Goal: Information Seeking & Learning: Learn about a topic

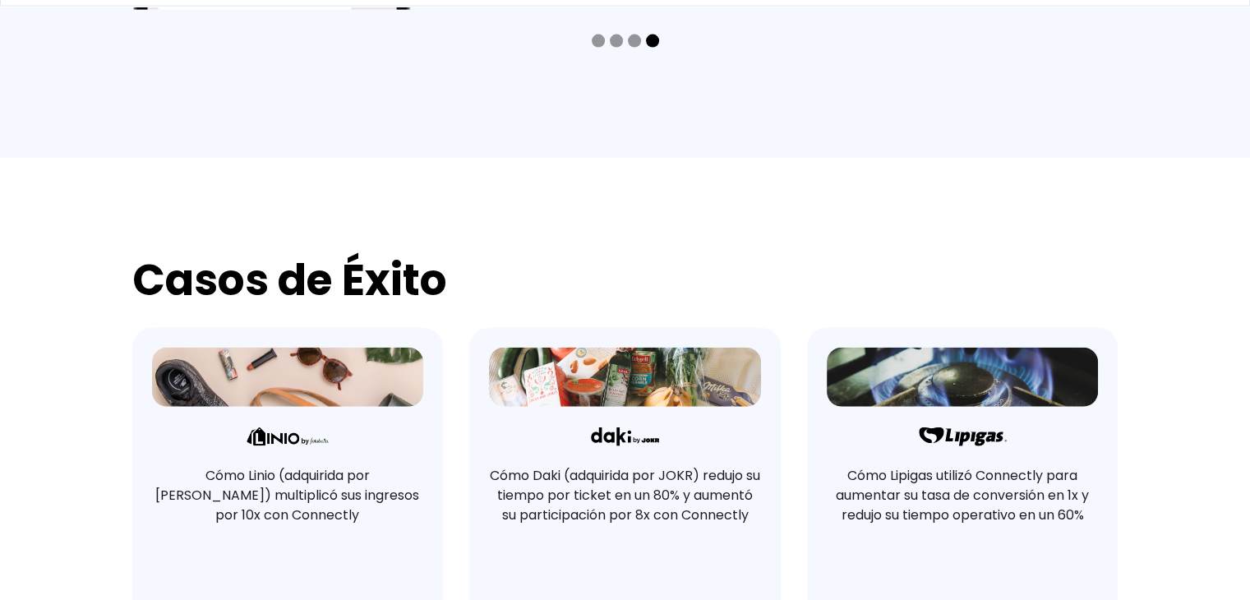
scroll to position [3999, 0]
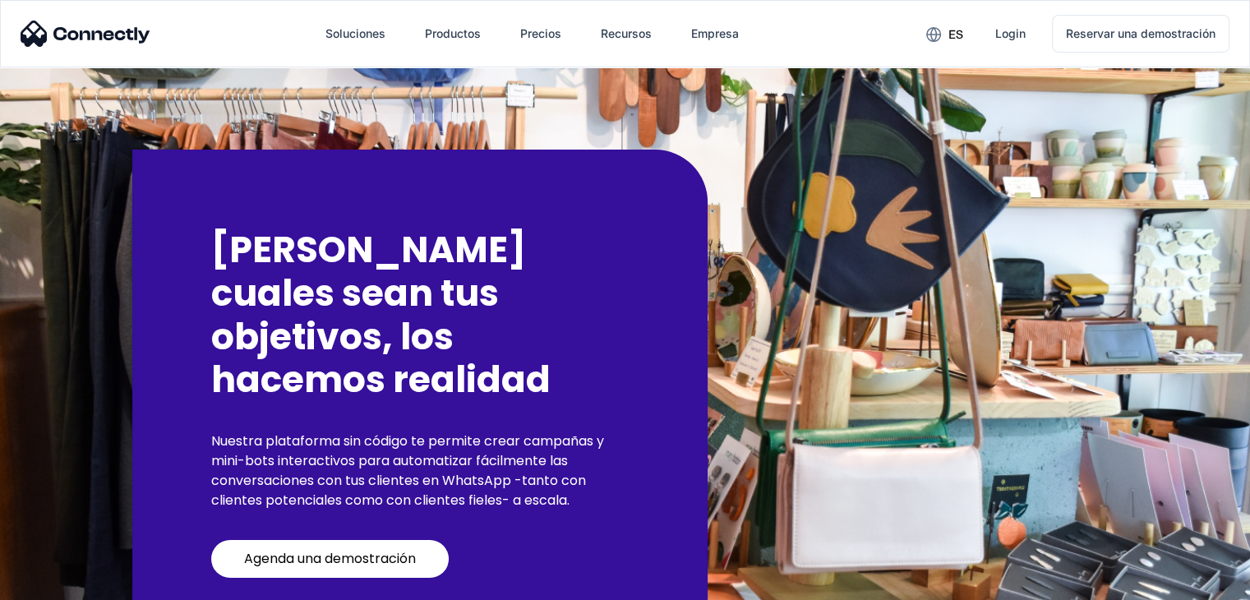
click at [82, 294] on div "[PERSON_NAME] cuales sean tus objetivos, los hacemos realidad Nuestra plataform…" at bounding box center [625, 403] width 1250 height 672
